Goal: Find specific page/section: Find specific page/section

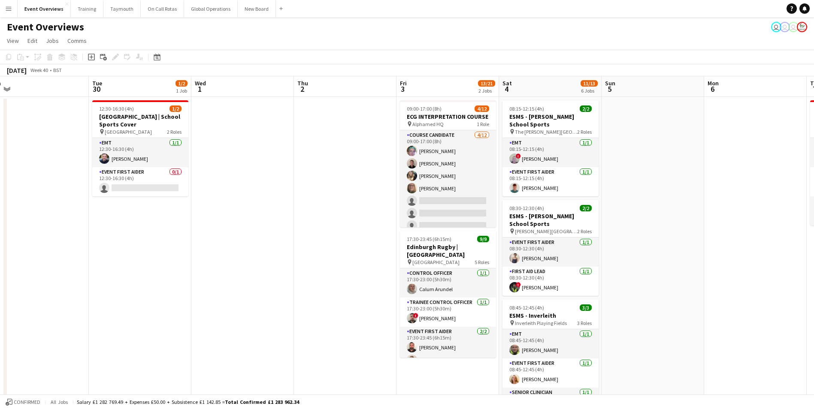
scroll to position [0, 334]
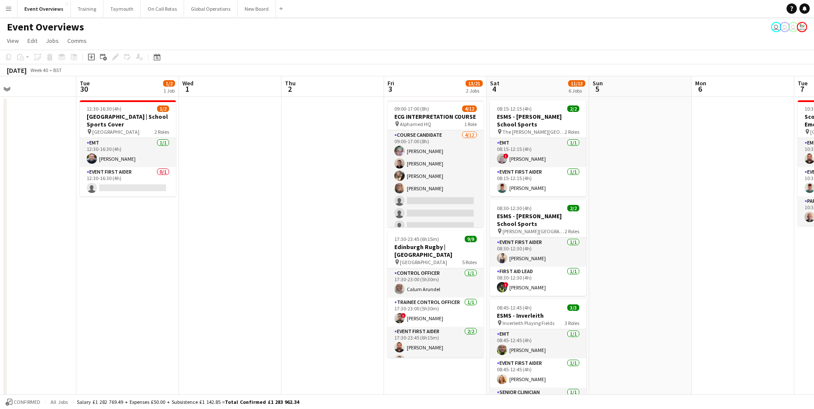
drag, startPoint x: 703, startPoint y: 278, endPoint x: 144, endPoint y: 297, distance: 558.7
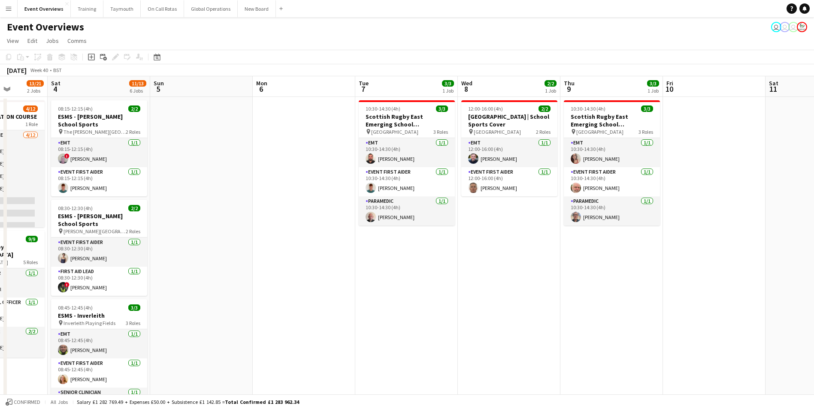
scroll to position [0, 271]
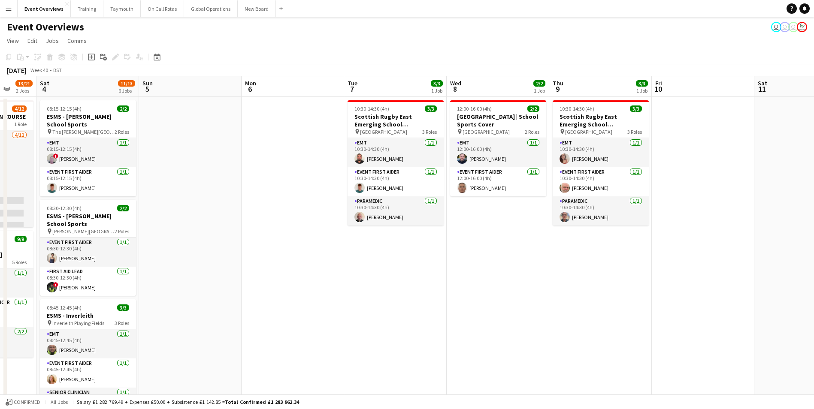
drag, startPoint x: 779, startPoint y: 238, endPoint x: 329, endPoint y: 278, distance: 451.9
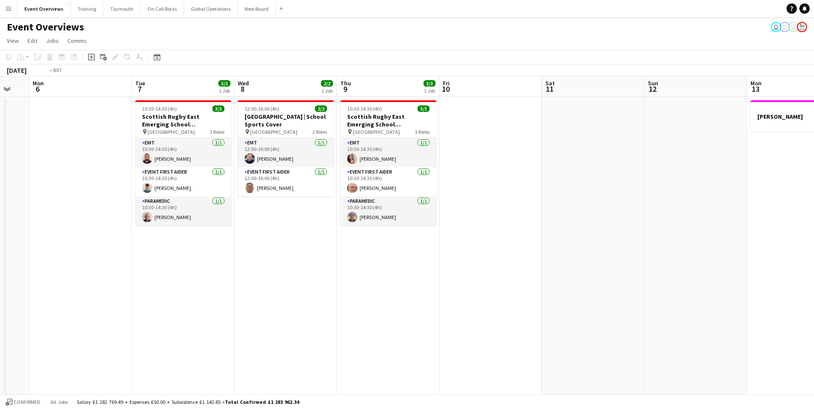
drag, startPoint x: 344, startPoint y: 302, endPoint x: 83, endPoint y: 305, distance: 260.5
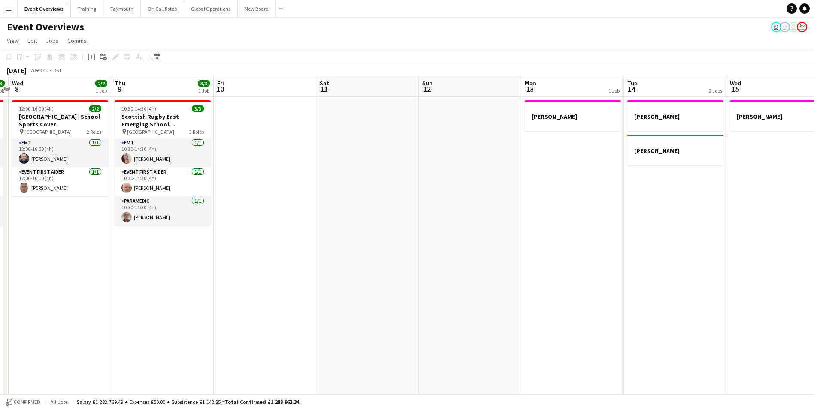
drag, startPoint x: 565, startPoint y: 266, endPoint x: 89, endPoint y: 283, distance: 476.3
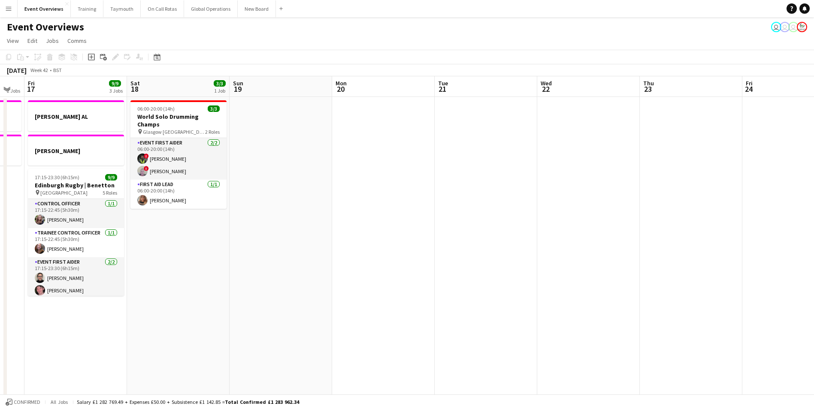
drag, startPoint x: 706, startPoint y: 274, endPoint x: 254, endPoint y: 298, distance: 452.1
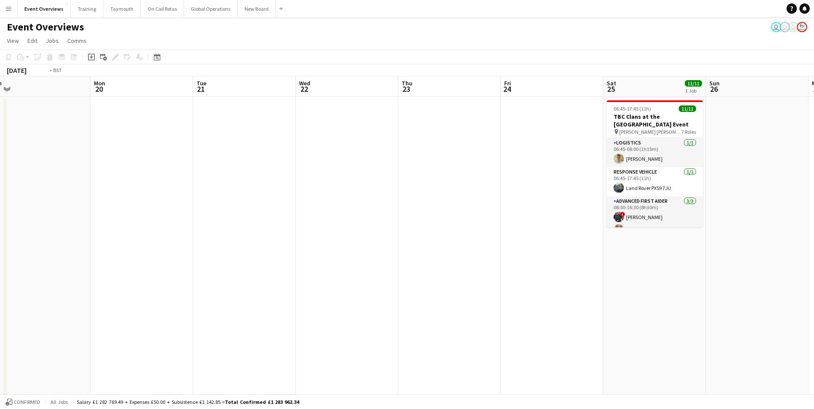
drag, startPoint x: 624, startPoint y: 261, endPoint x: 126, endPoint y: 278, distance: 498.1
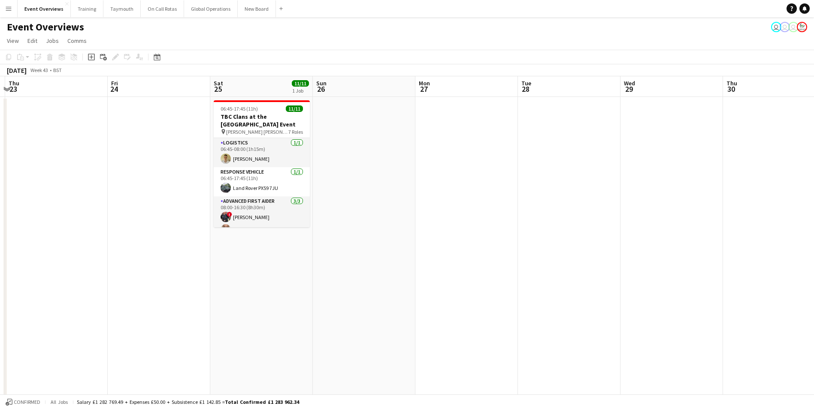
drag, startPoint x: 473, startPoint y: 263, endPoint x: 50, endPoint y: 286, distance: 423.4
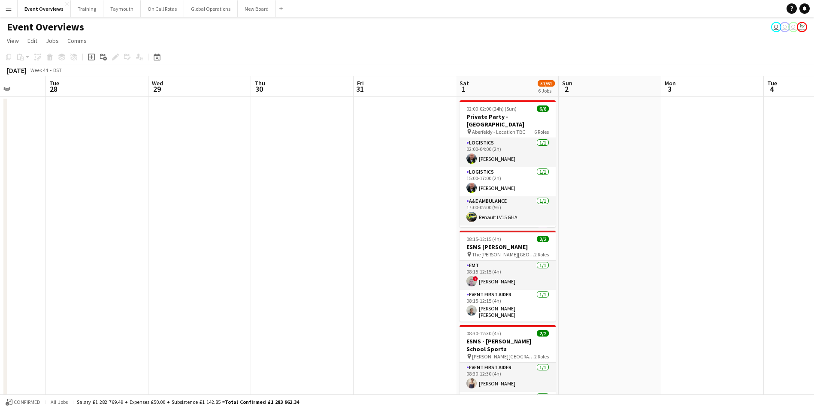
drag, startPoint x: 400, startPoint y: 263, endPoint x: 179, endPoint y: 277, distance: 221.4
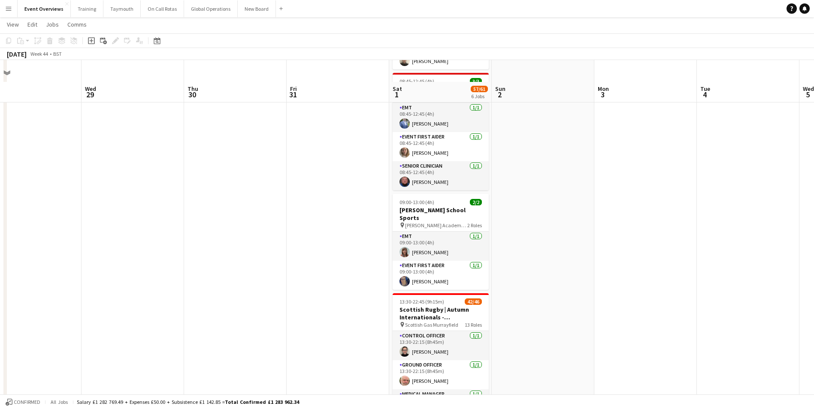
scroll to position [394, 0]
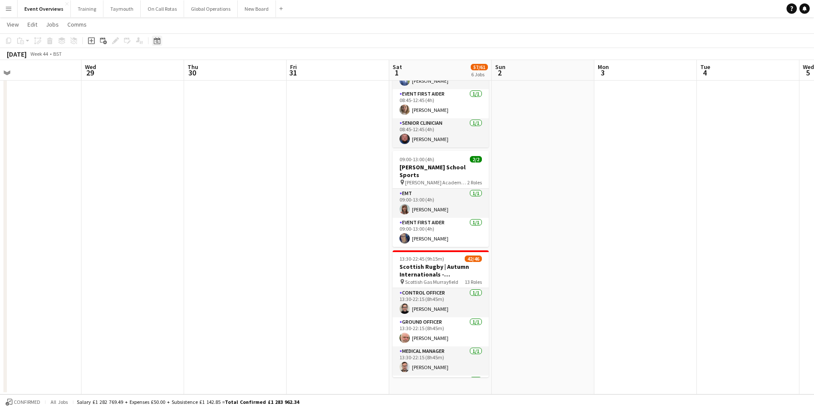
click at [156, 41] on icon "Date picker" at bounding box center [157, 40] width 7 height 7
click at [202, 148] on span "26" at bounding box center [204, 148] width 10 height 10
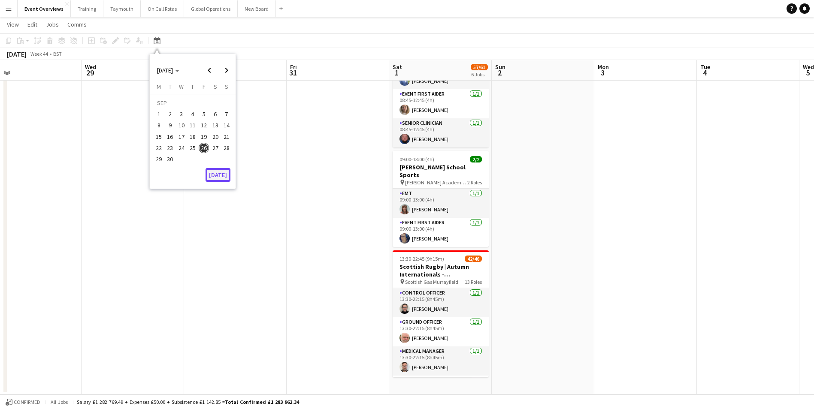
click at [221, 173] on button "[DATE]" at bounding box center [218, 175] width 25 height 14
